Goal: Check status: Check status

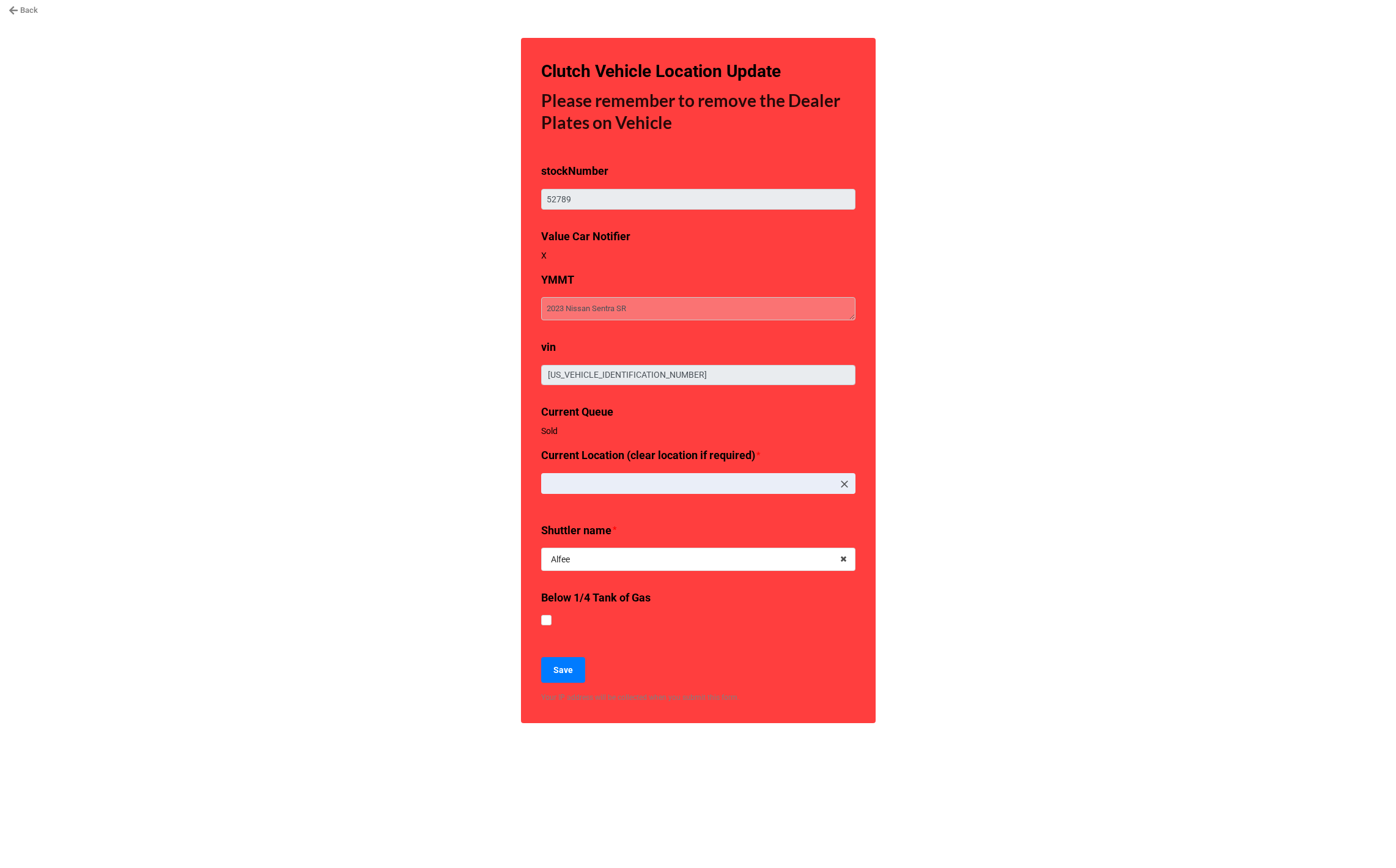
type textarea "x"
click at [210, 238] on div "Back Clutch Vehicle Location Update Please remember to remove the Dealer Plates…" at bounding box center [698, 434] width 1396 height 868
click at [30, 17] on nav "Back" at bounding box center [698, 10] width 1396 height 21
click at [29, 12] on link "Back" at bounding box center [23, 10] width 29 height 12
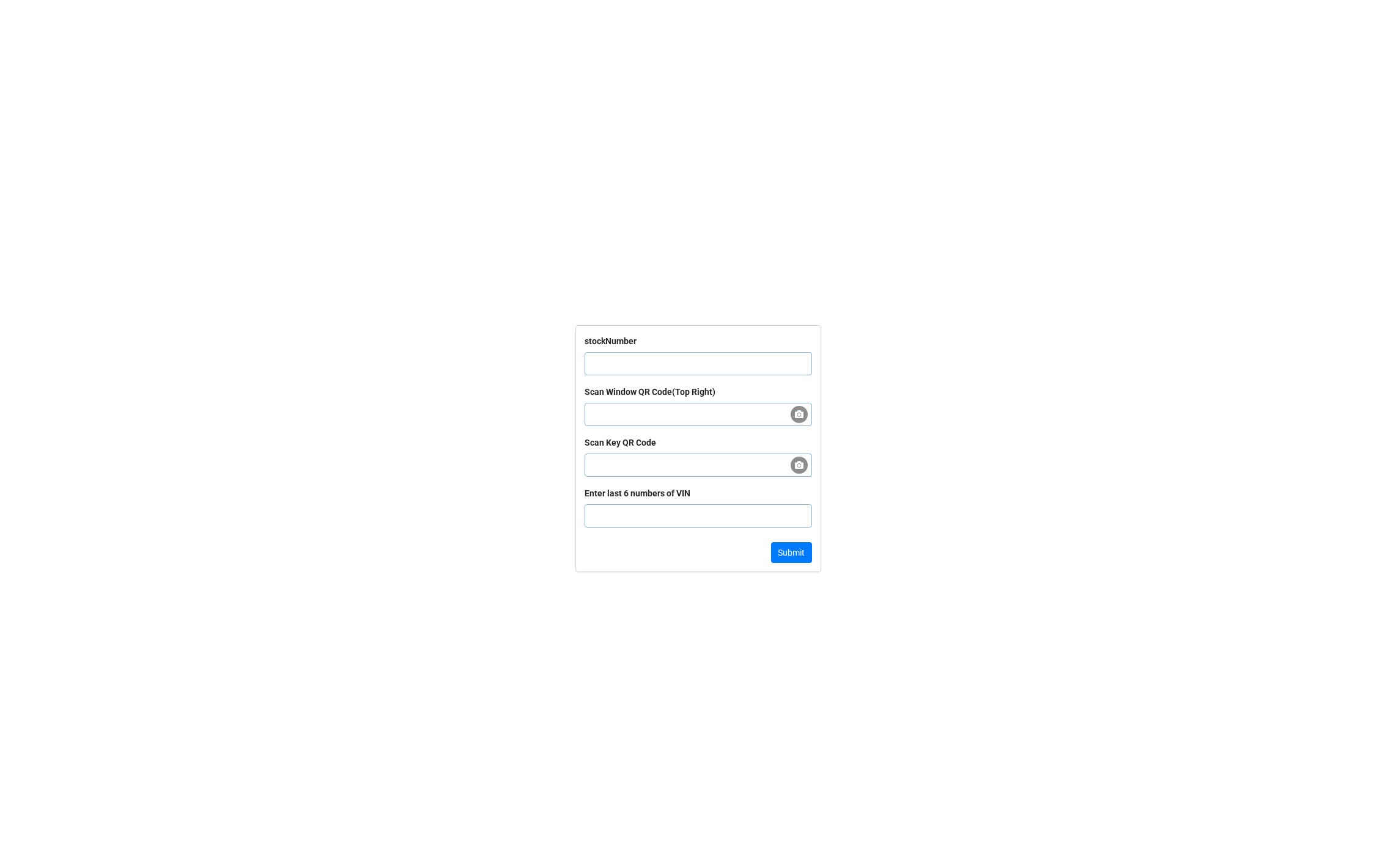
click at [647, 352] on input "text" at bounding box center [698, 363] width 227 height 23
paste input "52894"
type input "52894"
click button "Submit" at bounding box center [791, 553] width 41 height 21
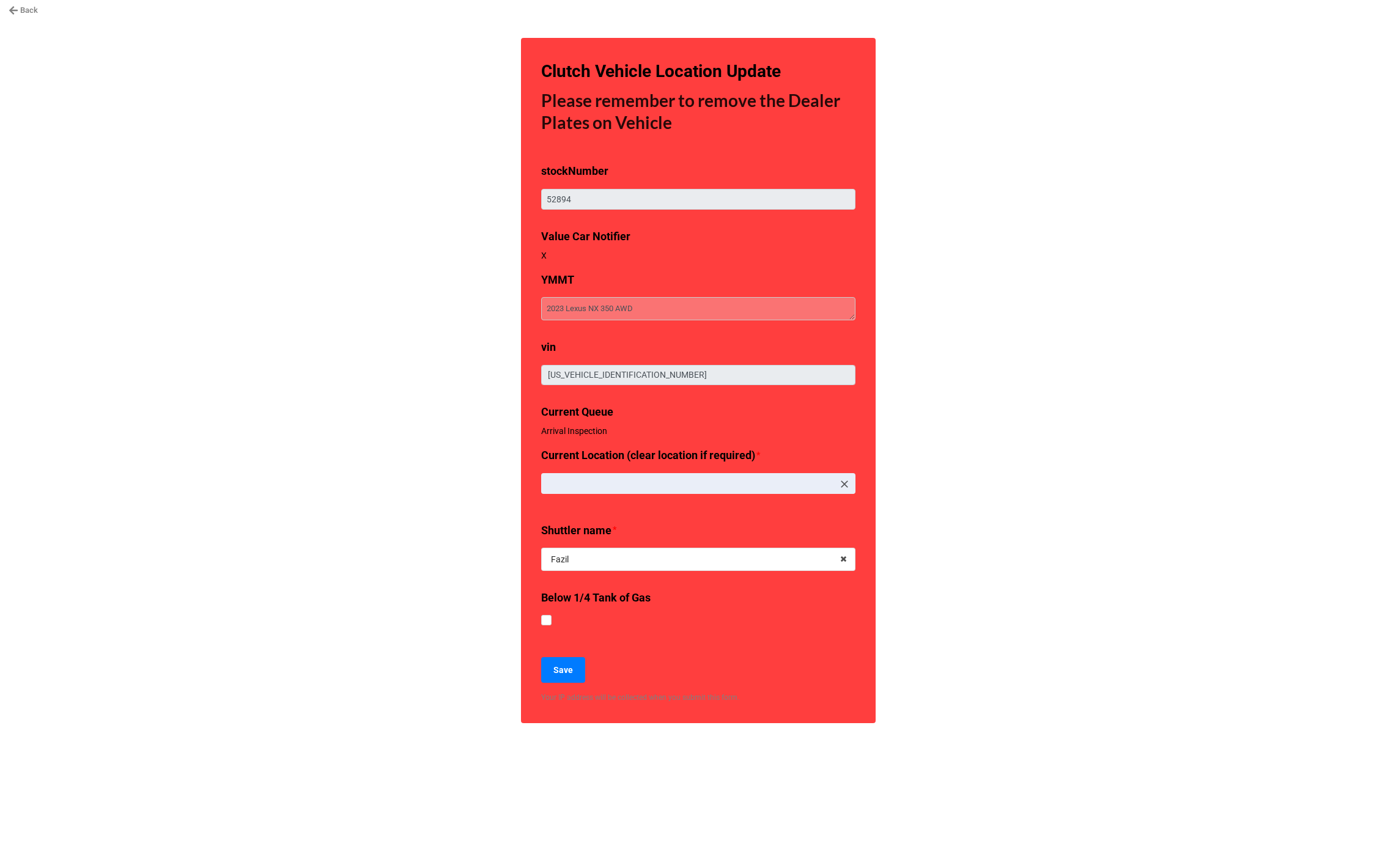
type textarea "x"
